Goal: Task Accomplishment & Management: Manage account settings

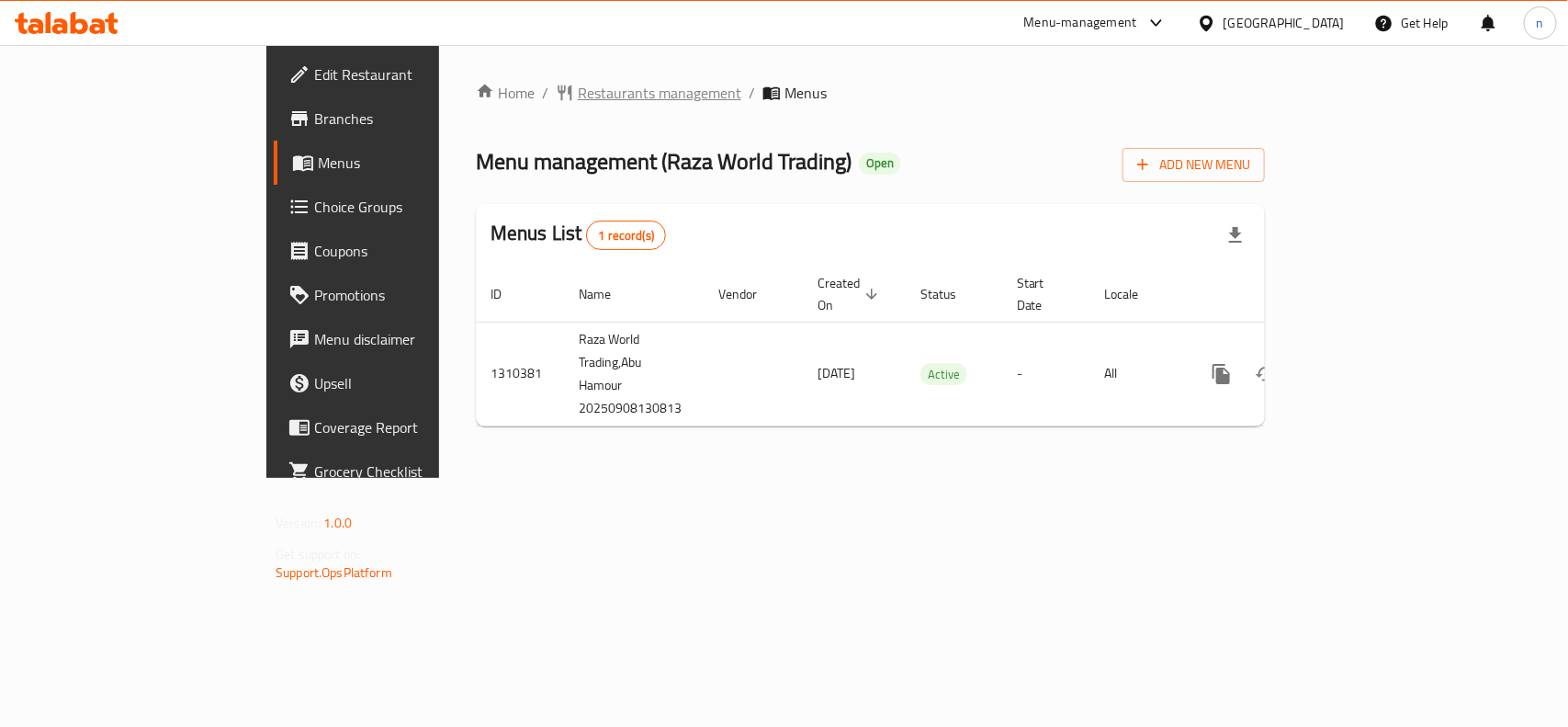
click at [578, 85] on span "Restaurants management" at bounding box center [659, 92] width 163 height 22
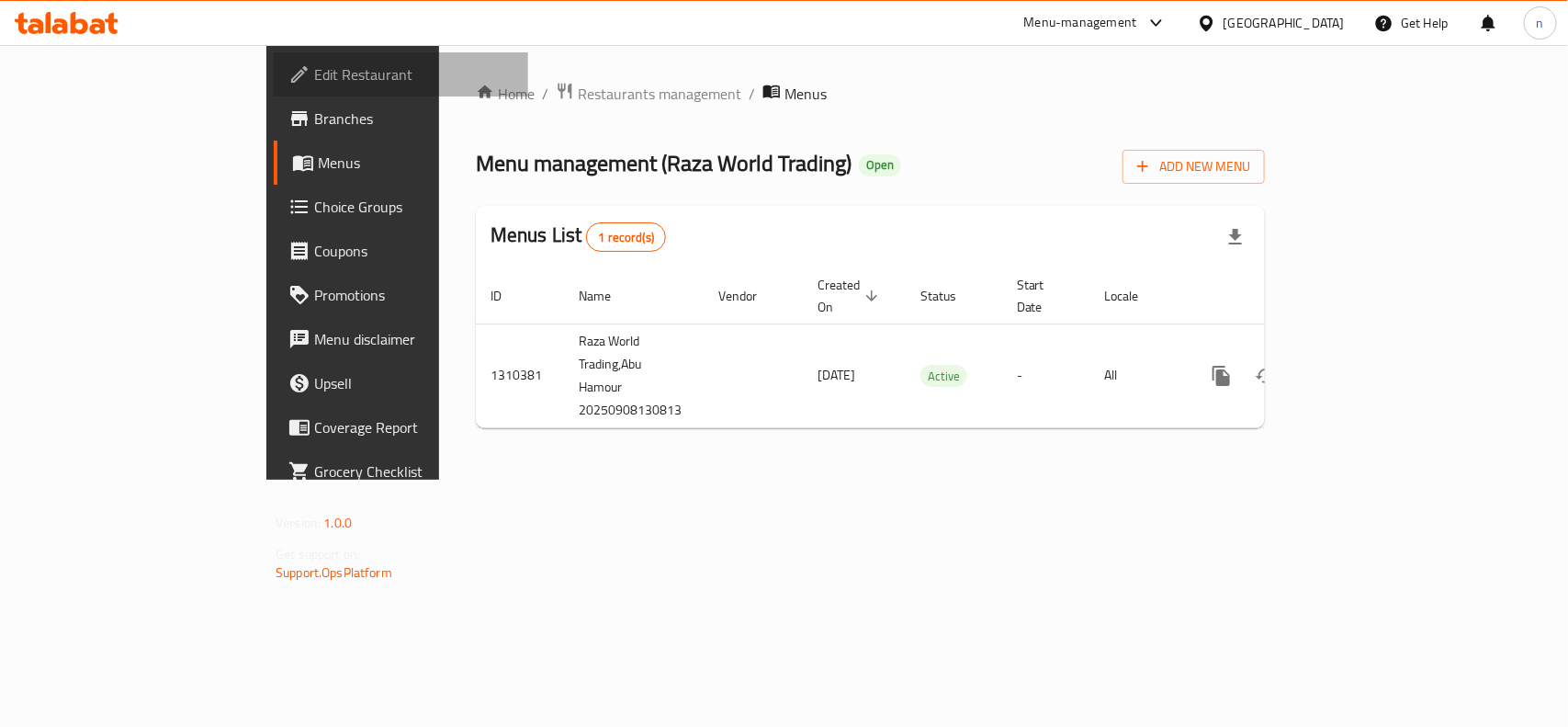
click at [314, 73] on span "Edit Restaurant" at bounding box center [414, 74] width 199 height 22
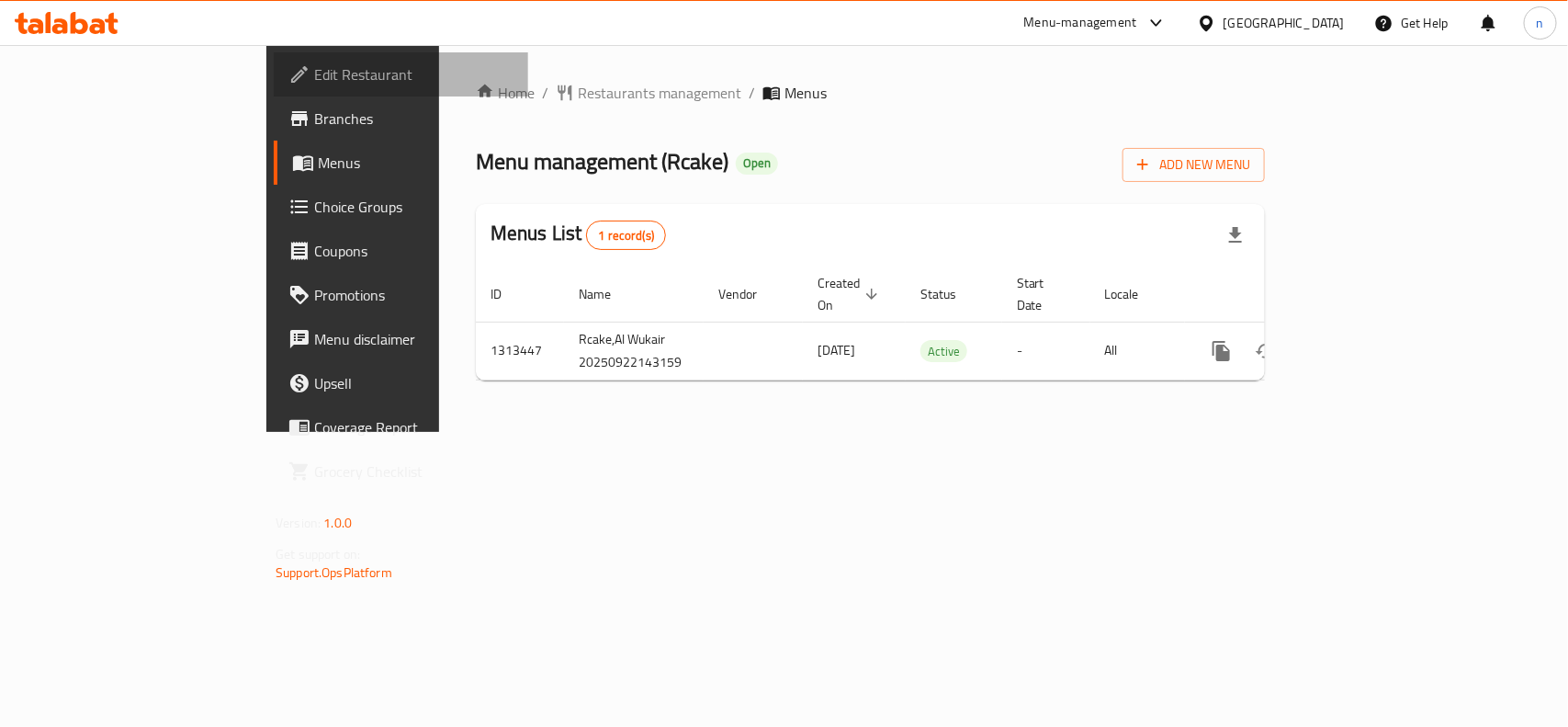
click at [314, 72] on span "Edit Restaurant" at bounding box center [414, 74] width 199 height 22
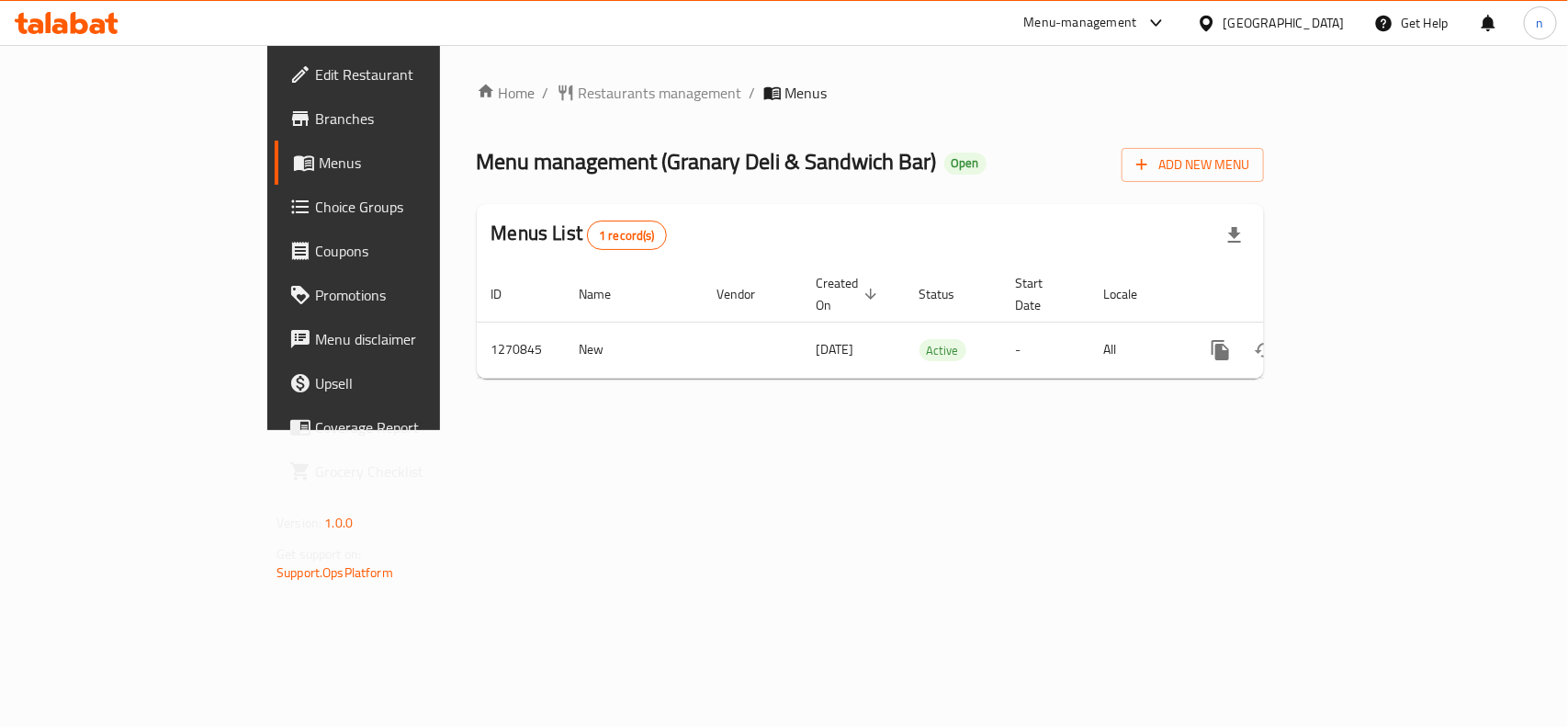
click at [315, 69] on span "Edit Restaurant" at bounding box center [415, 74] width 199 height 22
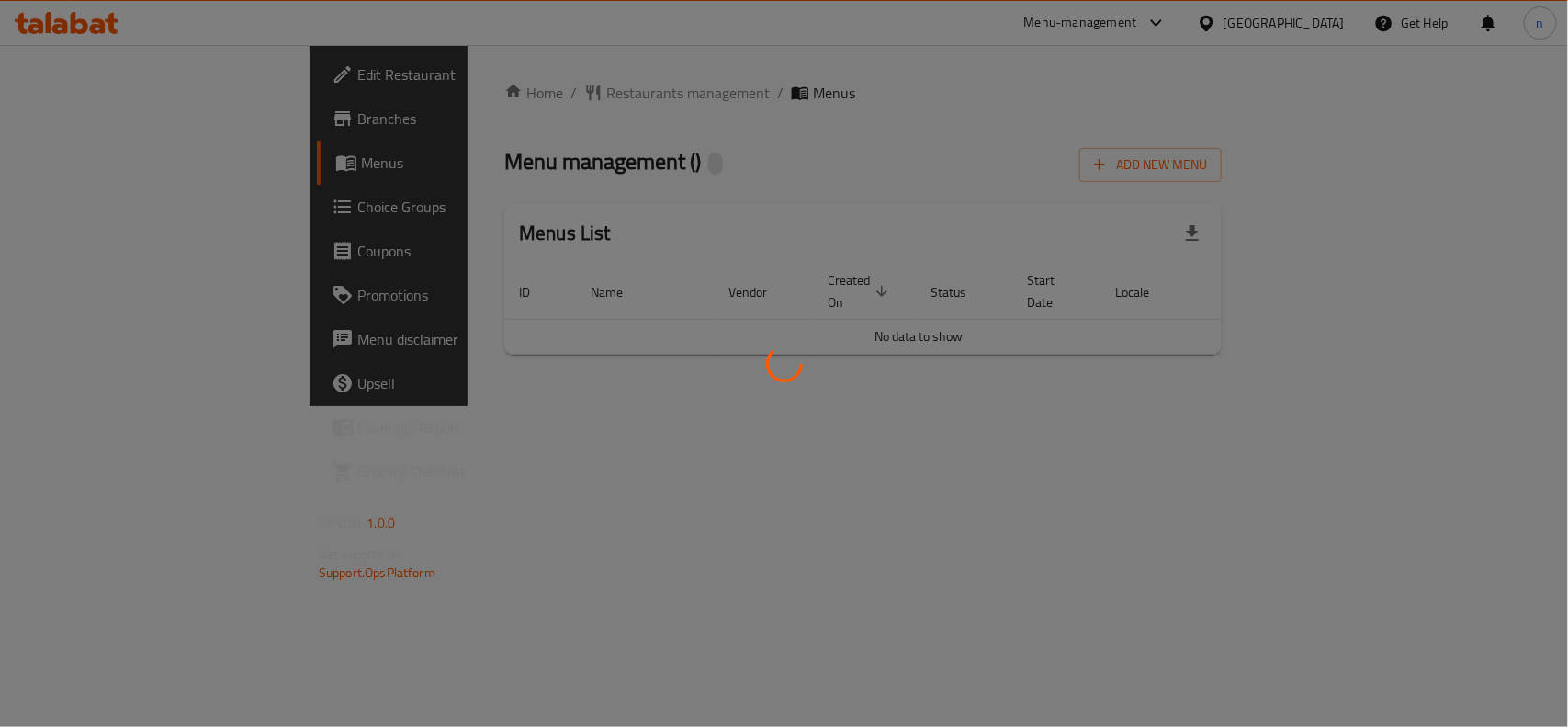
click at [423, 139] on div at bounding box center [784, 364] width 1568 height 727
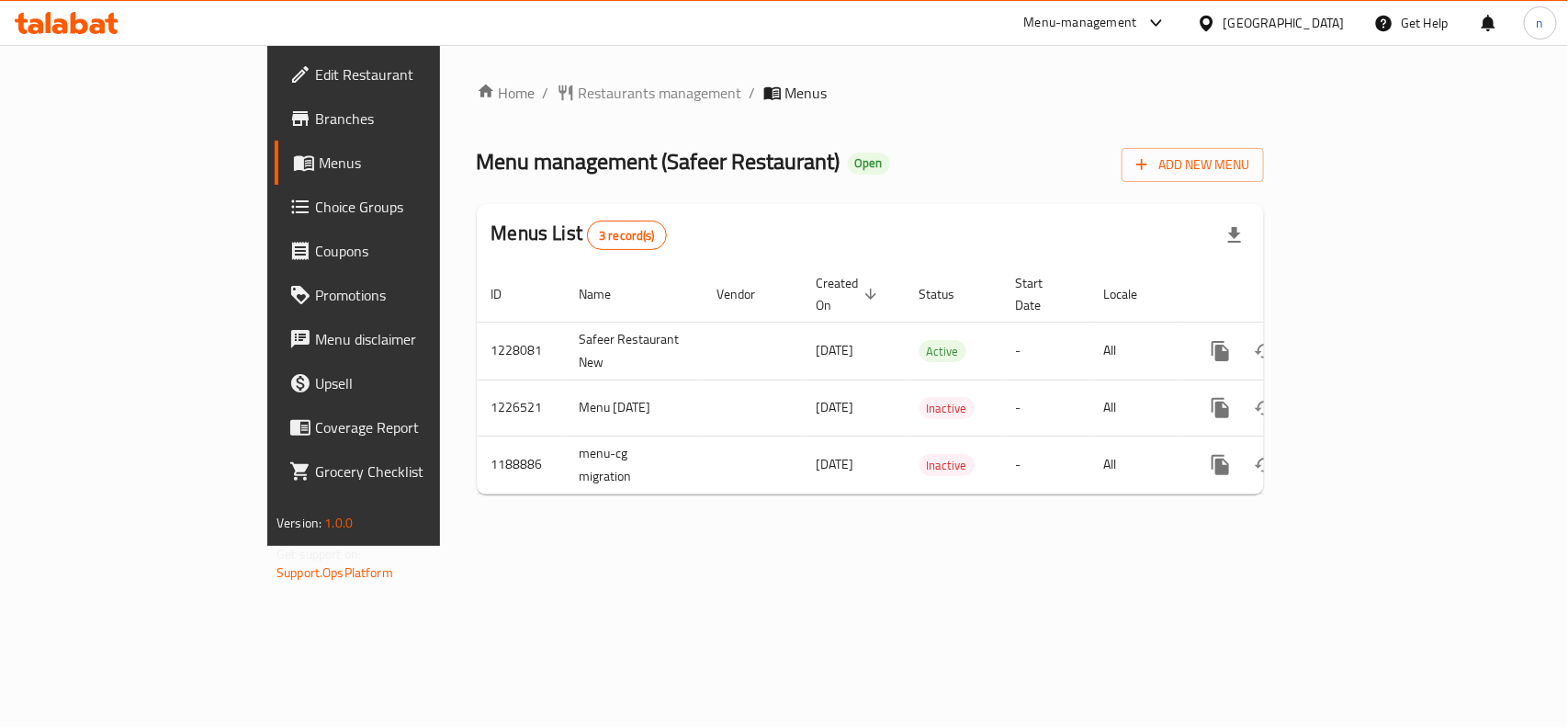
click at [315, 75] on span "Edit Restaurant" at bounding box center [415, 74] width 199 height 22
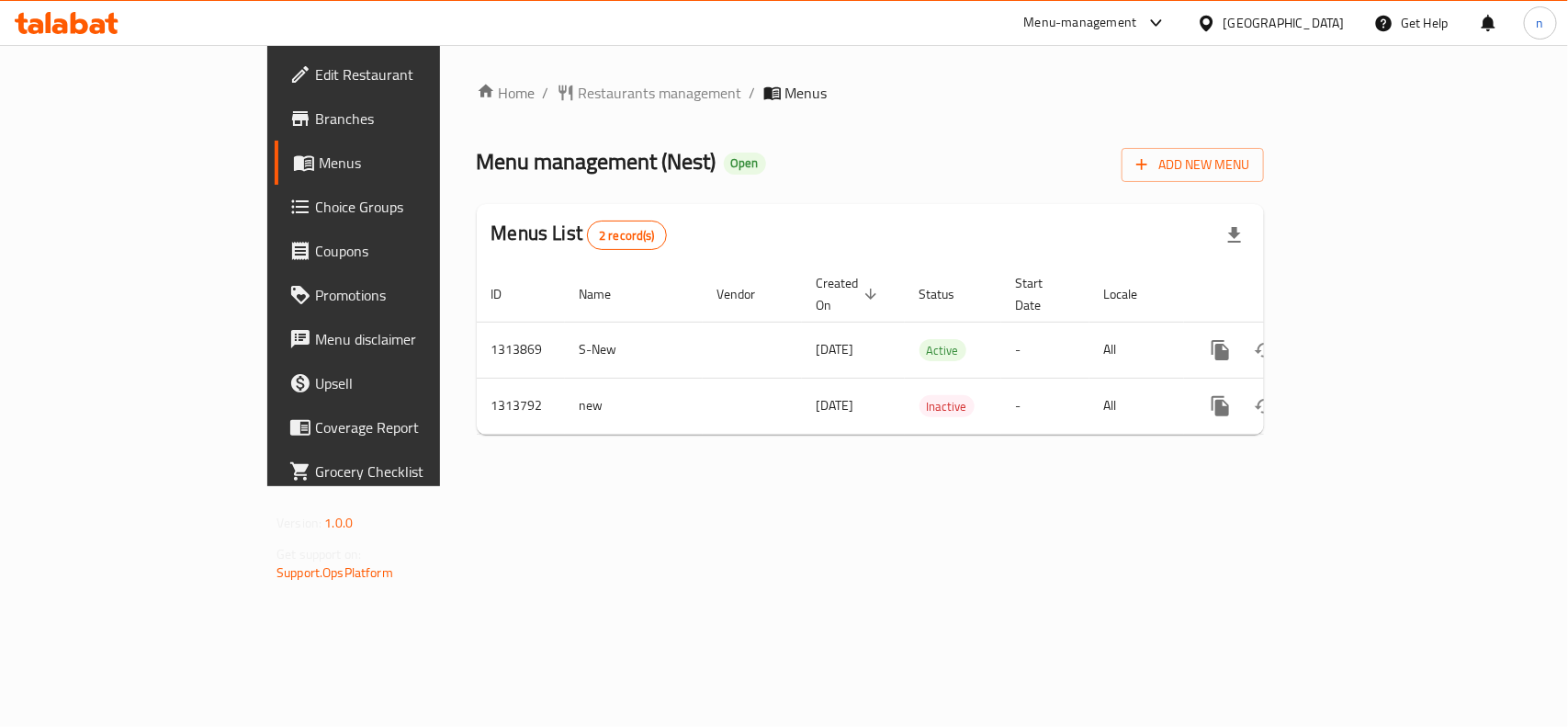
click at [315, 70] on span "Edit Restaurant" at bounding box center [415, 74] width 199 height 22
